Goal: Task Accomplishment & Management: Manage account settings

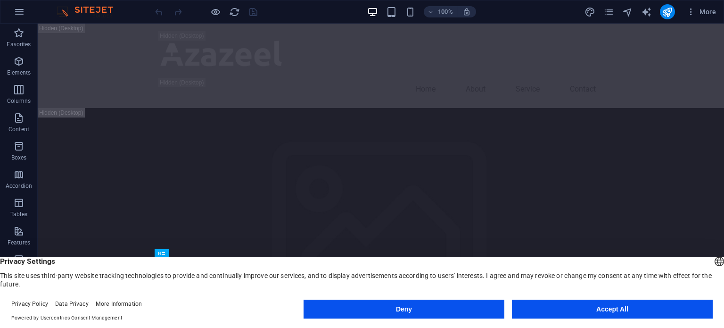
click at [541, 300] on button "Accept All" at bounding box center [612, 308] width 201 height 19
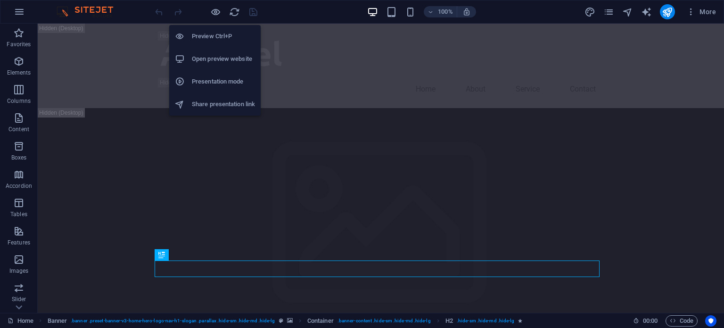
click at [208, 41] on h6 "Preview Ctrl+P" at bounding box center [223, 36] width 63 height 11
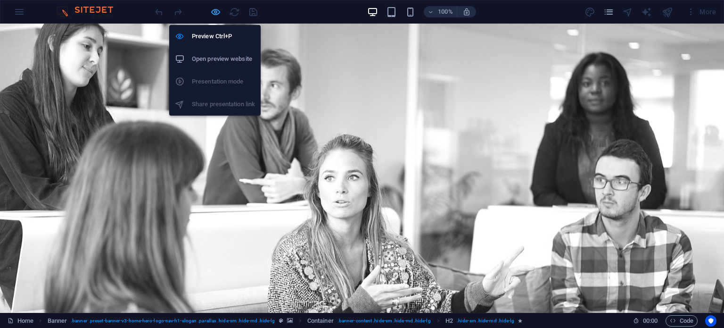
click at [219, 15] on icon "button" at bounding box center [215, 12] width 11 height 11
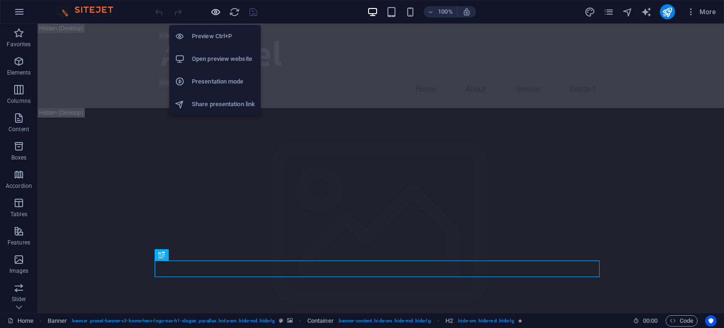
click at [215, 11] on icon "button" at bounding box center [215, 12] width 11 height 11
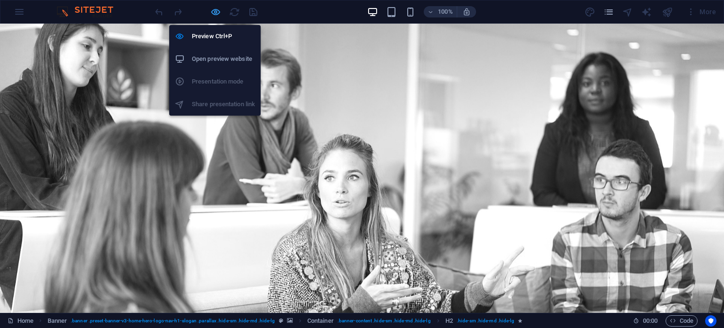
click at [215, 11] on icon "button" at bounding box center [215, 12] width 11 height 11
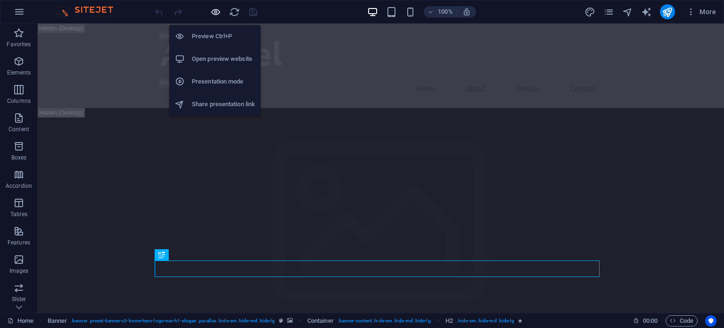
click at [215, 11] on icon "button" at bounding box center [215, 12] width 11 height 11
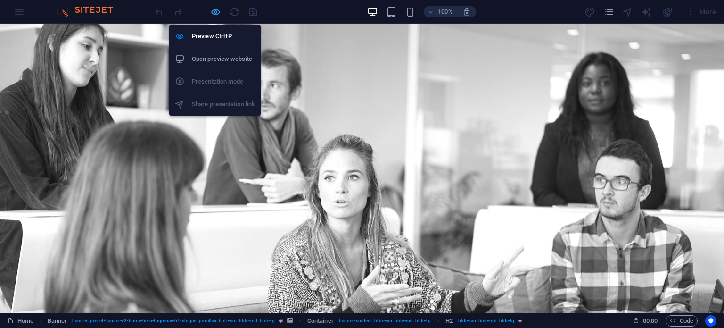
click at [215, 11] on icon "button" at bounding box center [215, 12] width 11 height 11
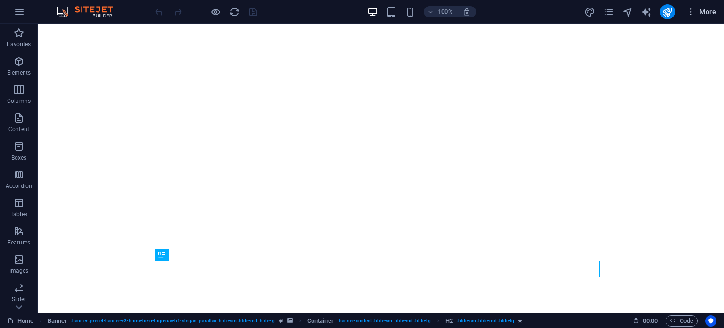
click at [690, 15] on icon "button" at bounding box center [690, 11] width 9 height 9
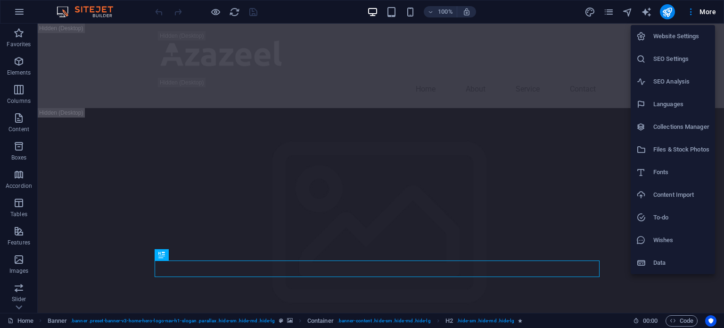
click at [17, 11] on div at bounding box center [362, 164] width 724 height 328
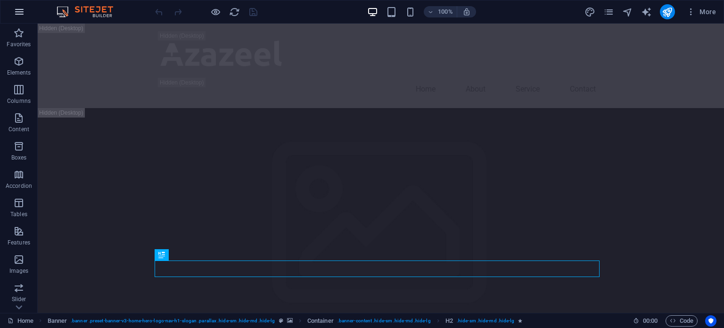
click at [23, 11] on icon "button" at bounding box center [19, 11] width 11 height 11
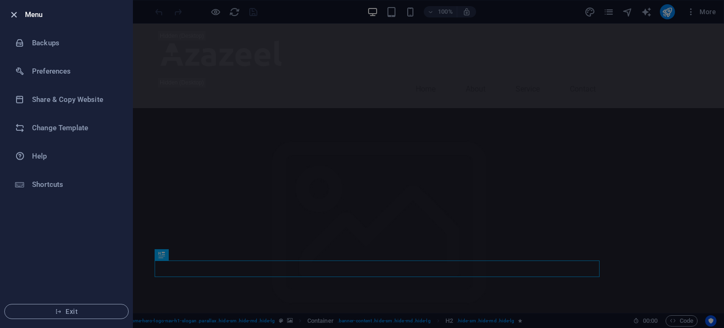
click at [11, 9] on icon "button" at bounding box center [13, 14] width 11 height 11
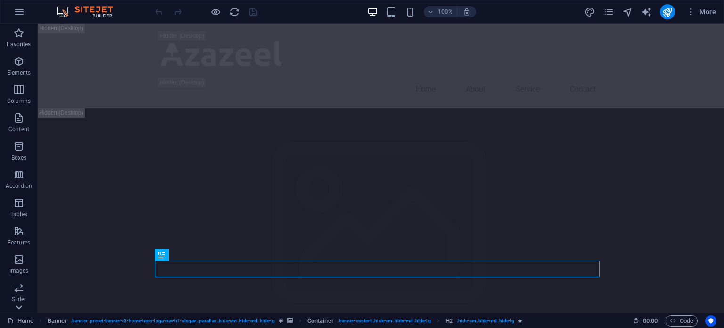
click at [17, 306] on icon at bounding box center [19, 307] width 7 height 4
click at [24, 9] on icon "button" at bounding box center [19, 11] width 11 height 11
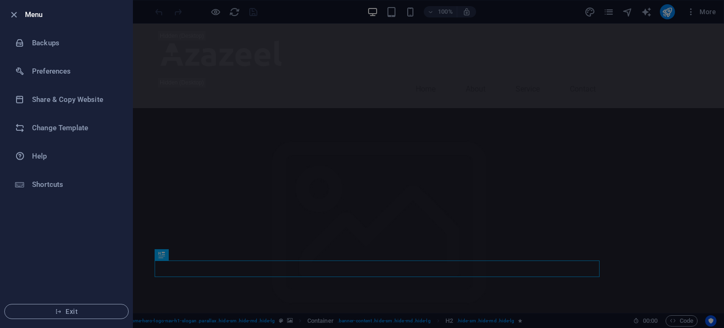
click at [617, 15] on div at bounding box center [362, 164] width 724 height 328
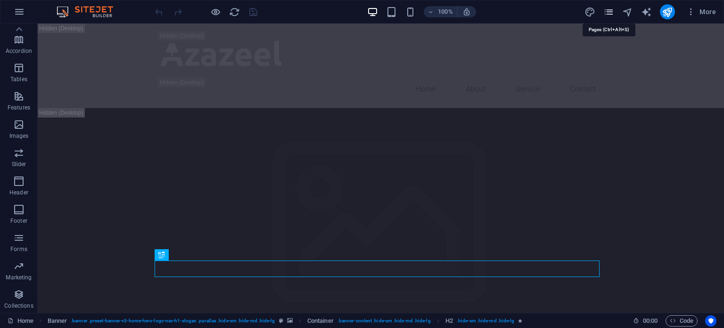
click at [610, 12] on icon "pages" at bounding box center [608, 12] width 11 height 11
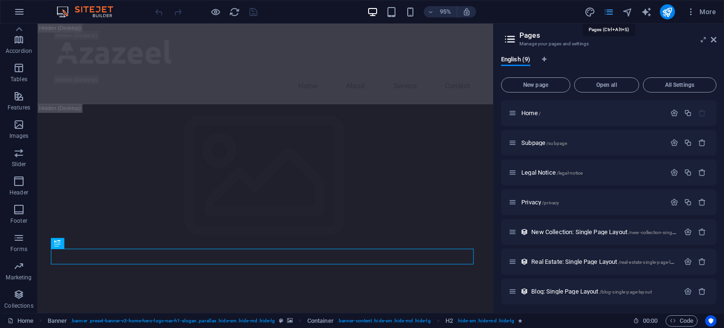
click at [610, 12] on icon "pages" at bounding box center [608, 12] width 11 height 11
click at [698, 12] on span "More" at bounding box center [701, 11] width 30 height 9
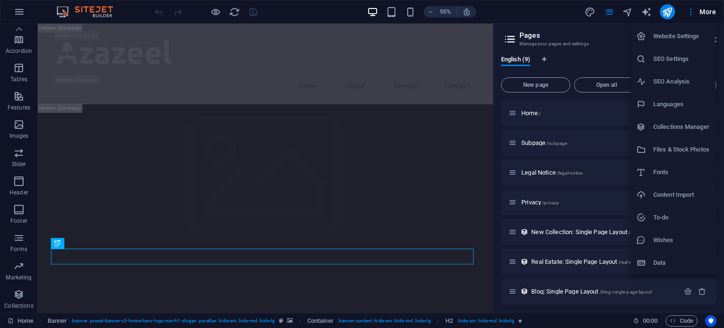
click at [688, 42] on li "Website Settings" at bounding box center [673, 36] width 84 height 23
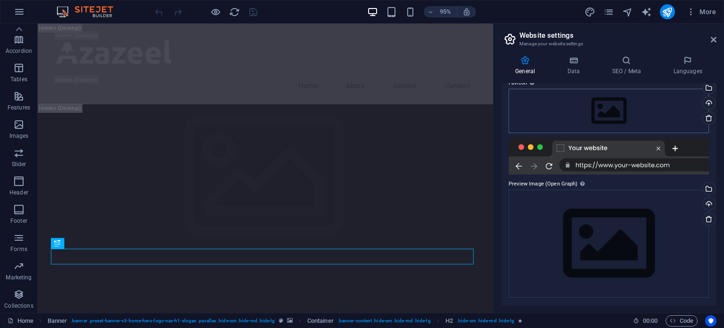
scroll to position [0, 0]
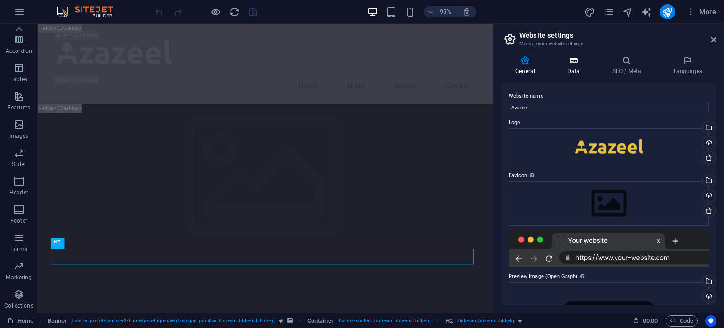
click at [582, 62] on icon at bounding box center [573, 60] width 41 height 9
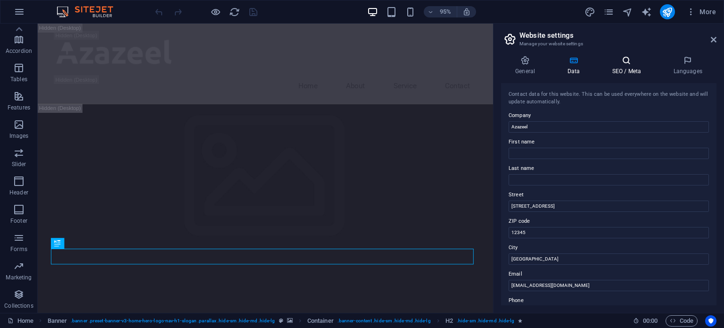
click at [626, 62] on icon at bounding box center [627, 60] width 58 height 9
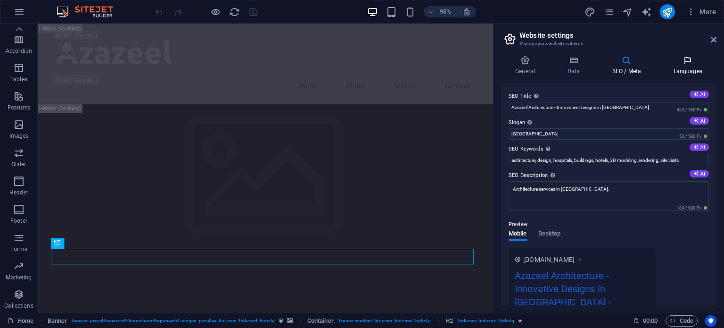
click at [688, 66] on h4 "Languages" at bounding box center [688, 66] width 58 height 20
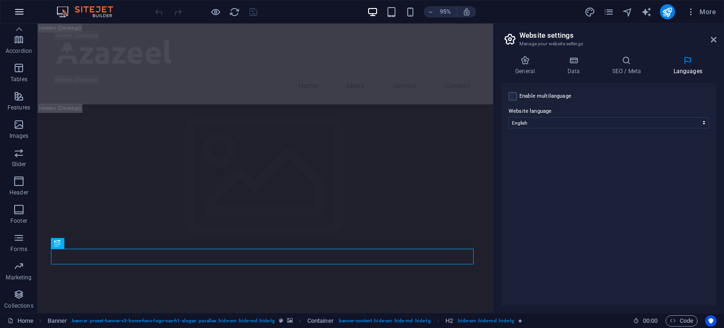
click at [13, 7] on button "button" at bounding box center [19, 11] width 23 height 23
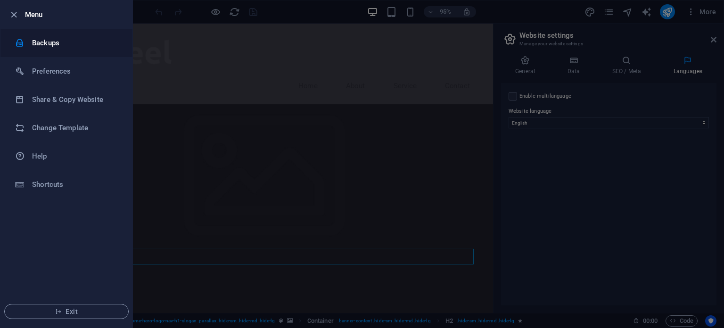
click at [48, 43] on h6 "Backups" at bounding box center [75, 42] width 87 height 11
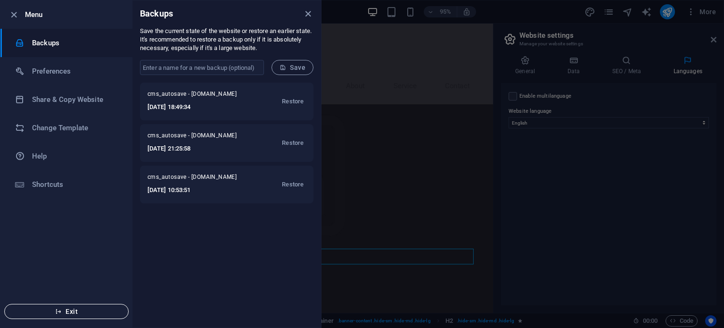
click at [51, 311] on span "Exit" at bounding box center [66, 311] width 108 height 8
